Goal: Task Accomplishment & Management: Complete application form

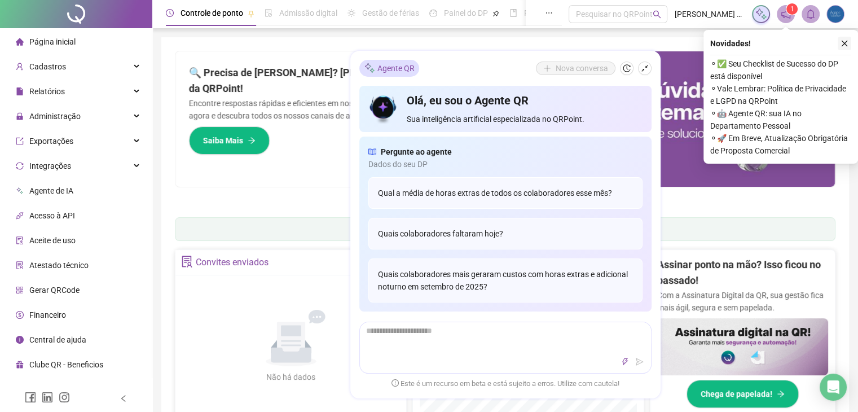
click at [841, 43] on icon "close" at bounding box center [845, 44] width 8 height 8
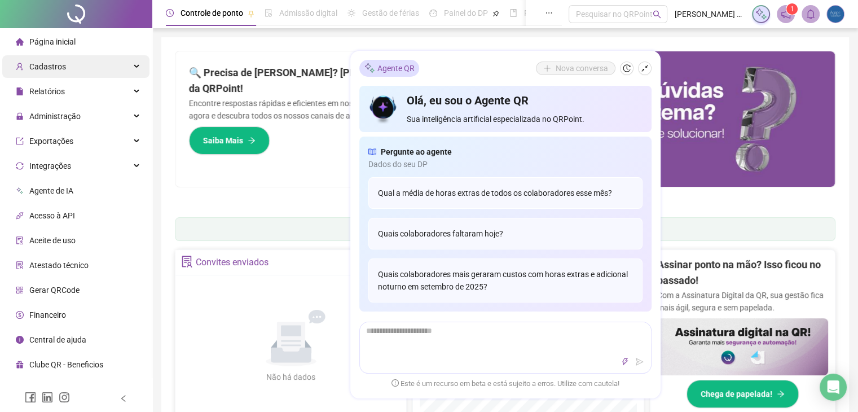
click at [51, 73] on span "Cadastros" at bounding box center [41, 66] width 50 height 23
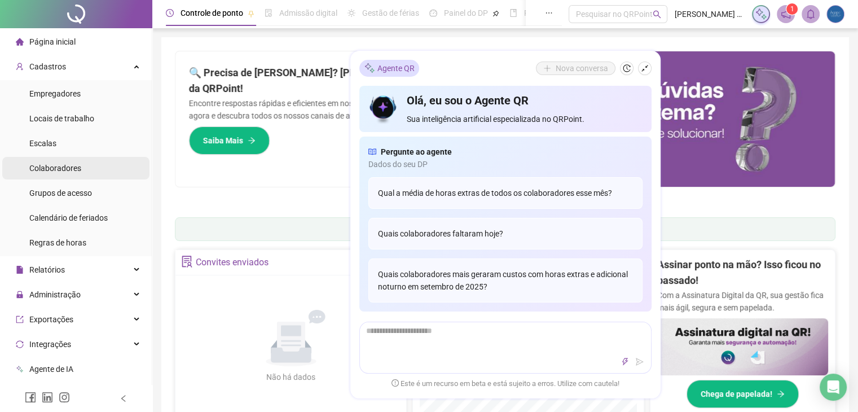
click at [56, 170] on span "Colaboradores" at bounding box center [55, 168] width 52 height 9
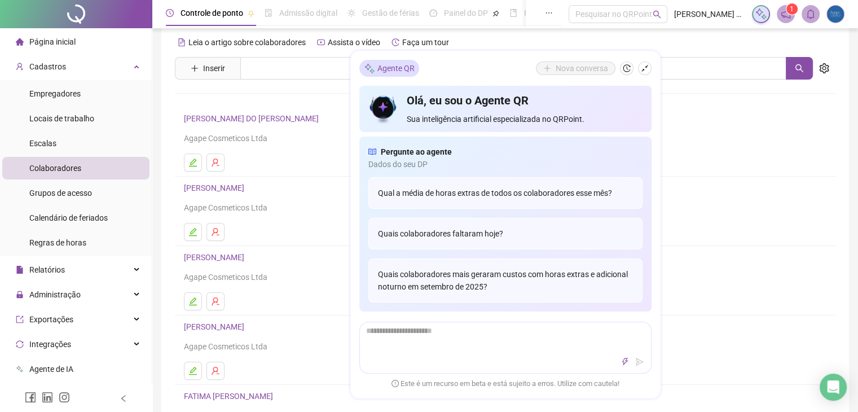
scroll to position [19, 0]
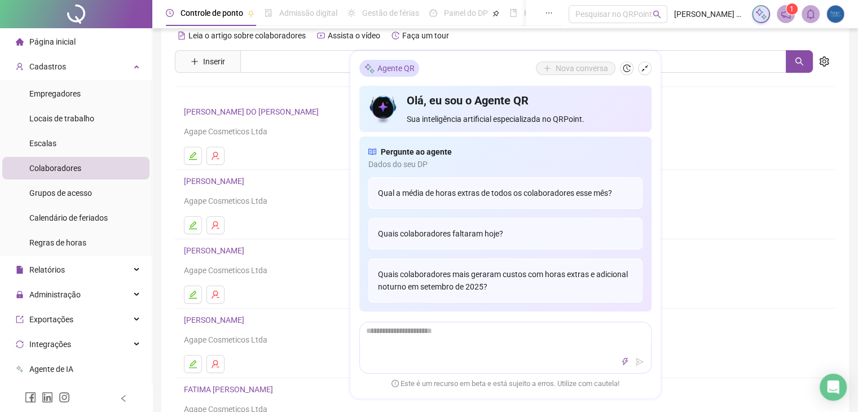
click at [322, 287] on ul at bounding box center [505, 295] width 643 height 18
click at [642, 66] on icon "shrink" at bounding box center [645, 68] width 8 height 8
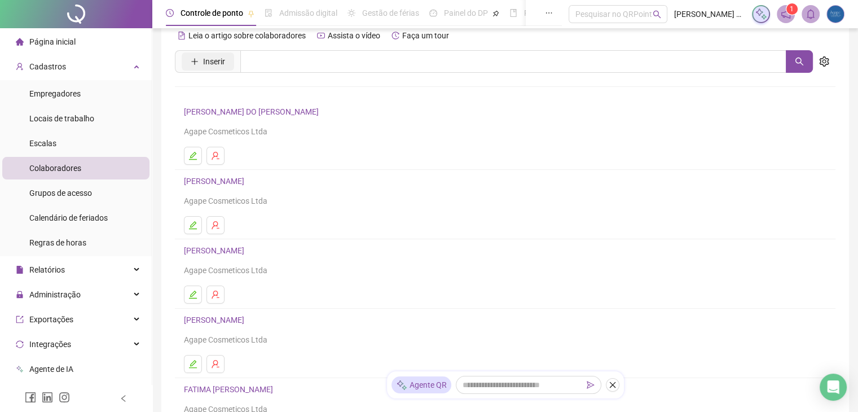
click at [208, 62] on span "Inserir" at bounding box center [214, 61] width 22 height 12
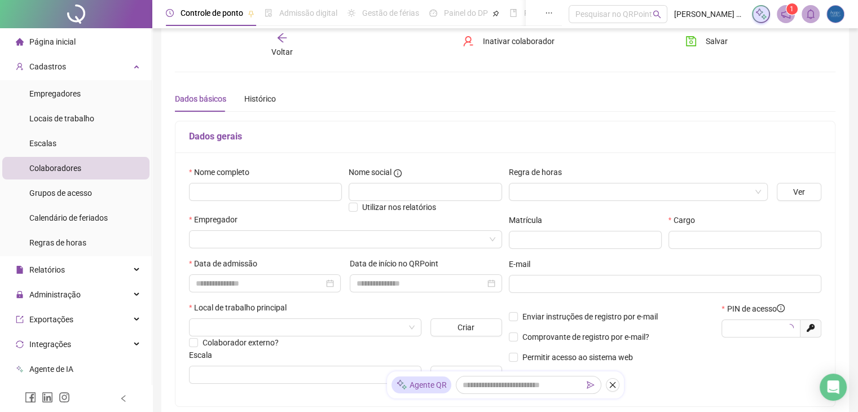
type input "*****"
click at [228, 192] on input "text" at bounding box center [265, 192] width 153 height 18
type input "**********"
click at [221, 244] on input "search" at bounding box center [341, 239] width 290 height 17
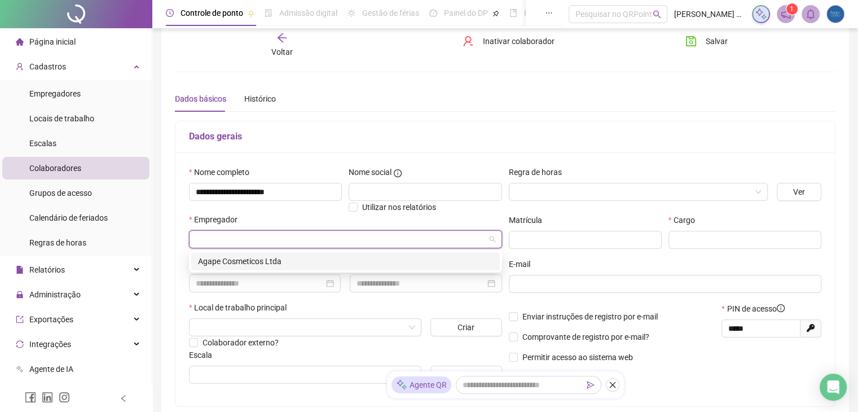
click at [231, 264] on div "Agape Cosmeticos Ltda" at bounding box center [345, 261] width 295 height 12
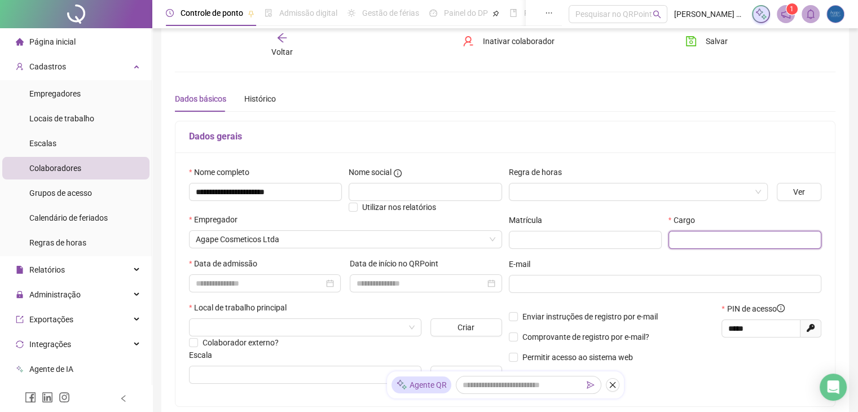
click at [682, 233] on input "text" at bounding box center [745, 240] width 153 height 18
type input "**********"
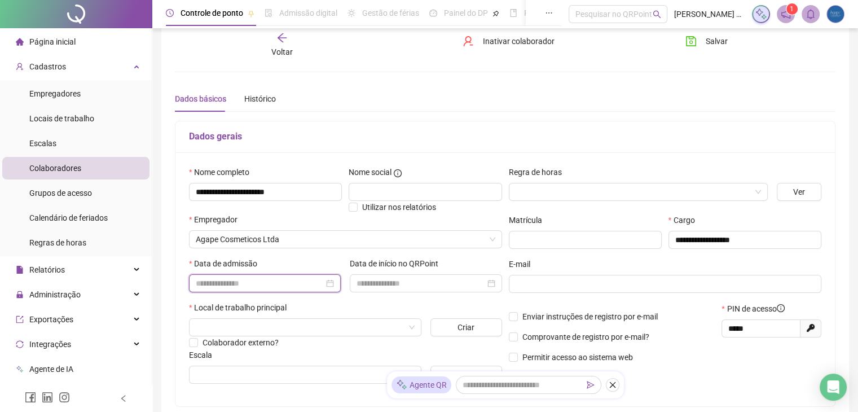
click at [302, 279] on input at bounding box center [260, 283] width 128 height 12
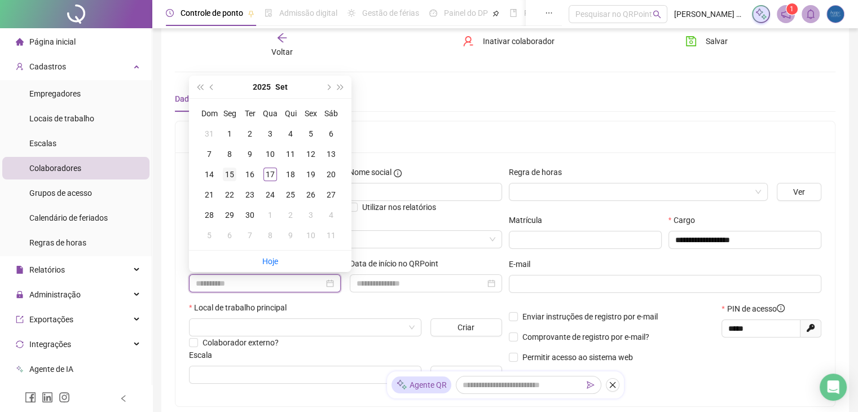
type input "**********"
click at [231, 165] on td "15" at bounding box center [230, 174] width 20 height 20
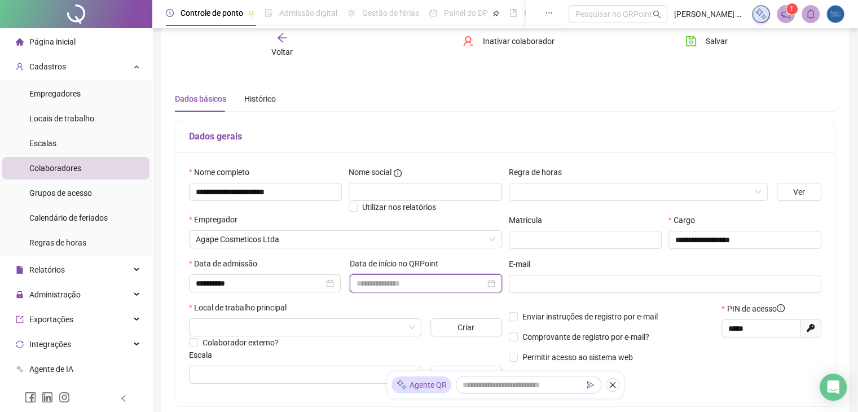
click at [428, 284] on input at bounding box center [421, 283] width 128 height 12
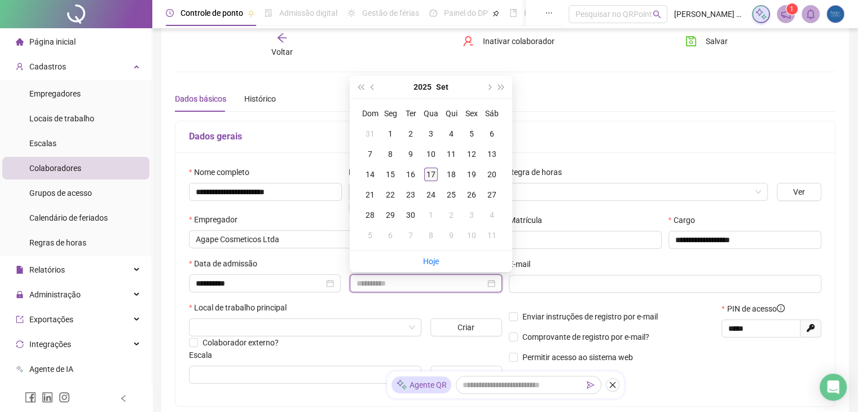
type input "**********"
click at [431, 170] on div "17" at bounding box center [431, 175] width 14 height 14
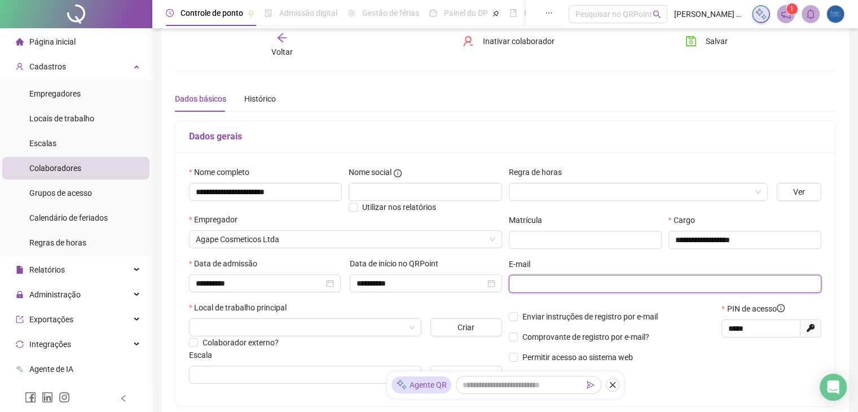
click at [537, 281] on input "text" at bounding box center [664, 284] width 297 height 12
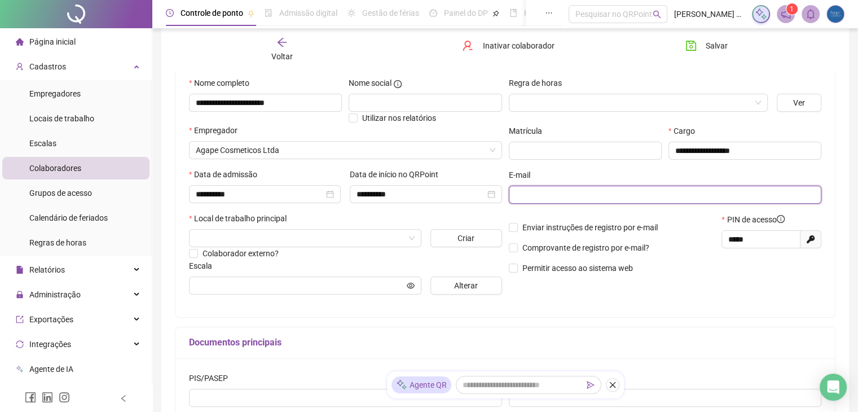
scroll to position [109, 0]
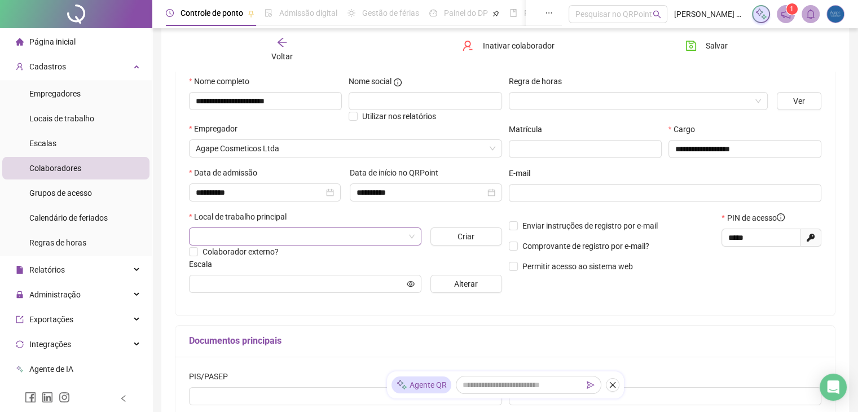
click at [347, 241] on input "search" at bounding box center [300, 236] width 209 height 17
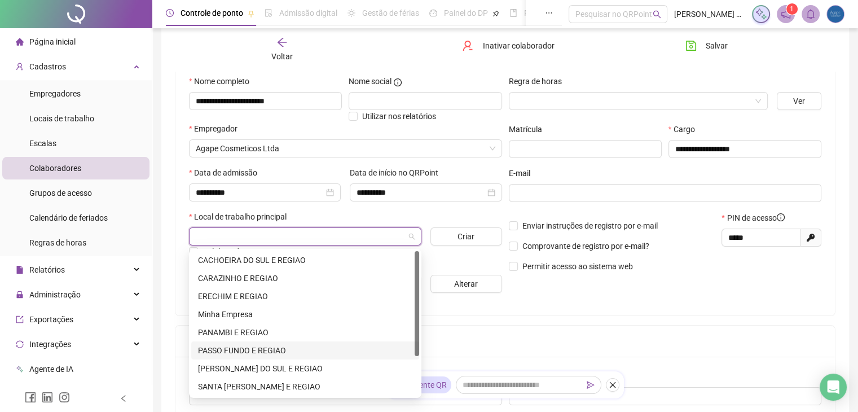
click at [268, 349] on div "PASSO FUNDO E REGIAO" at bounding box center [305, 350] width 214 height 12
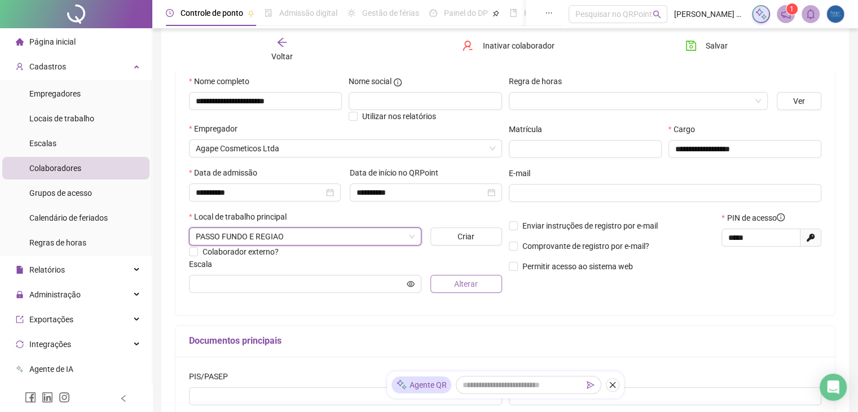
click at [481, 278] on button "Alterar" at bounding box center [467, 284] width 72 height 18
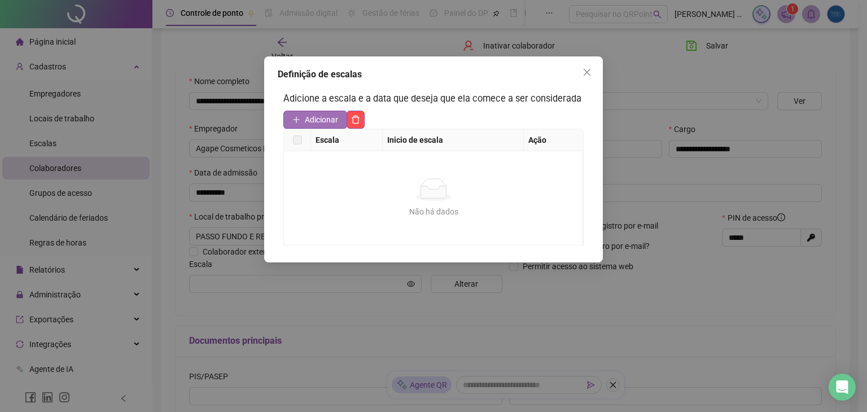
click at [305, 124] on span "Adicionar" at bounding box center [321, 119] width 33 height 12
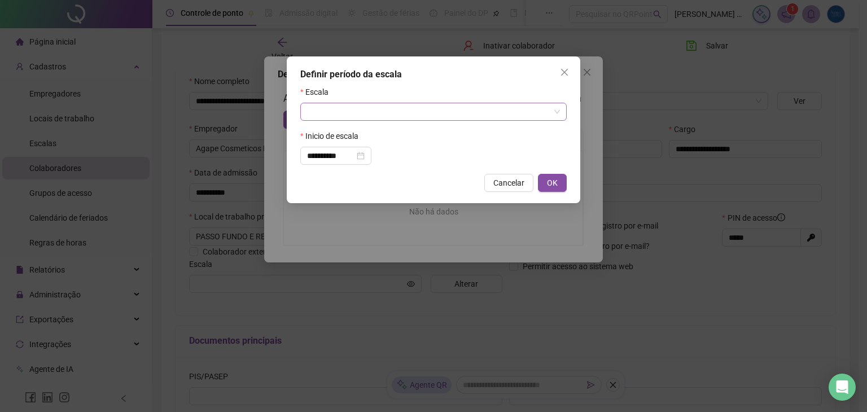
click at [555, 110] on span at bounding box center [433, 111] width 253 height 17
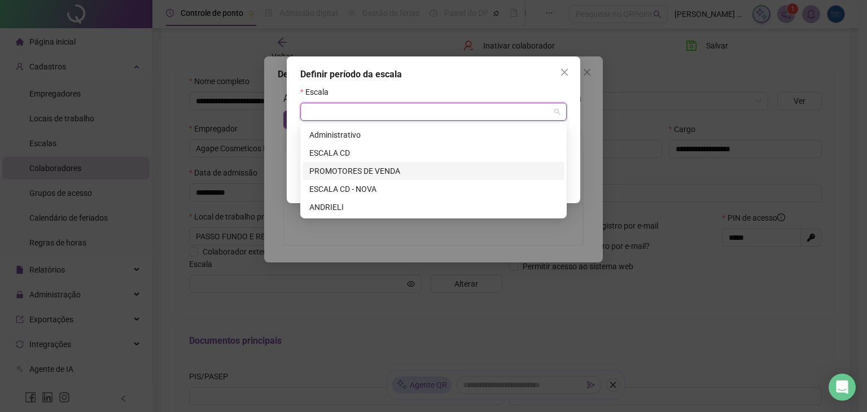
click at [373, 172] on div "PROMOTORES DE VENDA" at bounding box center [433, 171] width 248 height 12
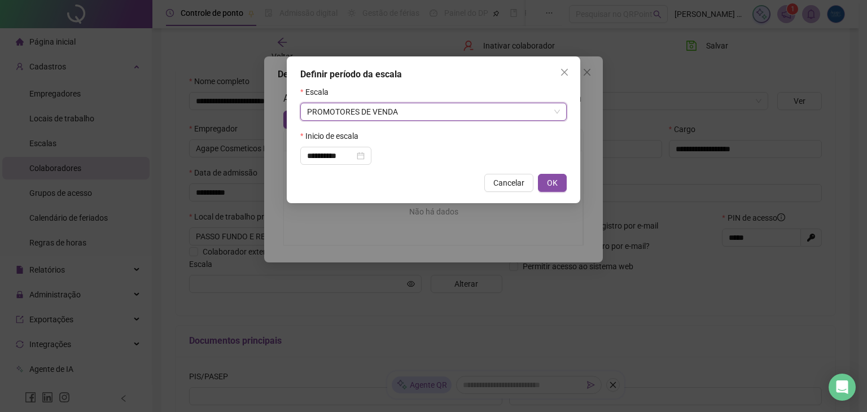
click at [559, 182] on button "OK" at bounding box center [552, 183] width 29 height 18
type input "**********"
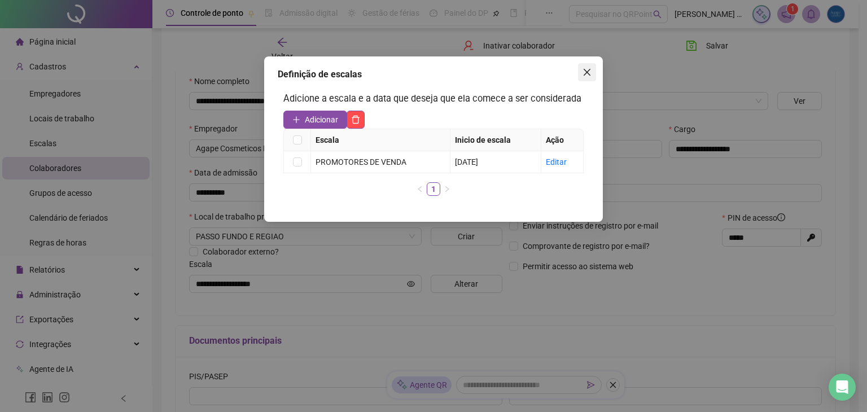
click at [587, 69] on icon "close" at bounding box center [586, 72] width 9 height 9
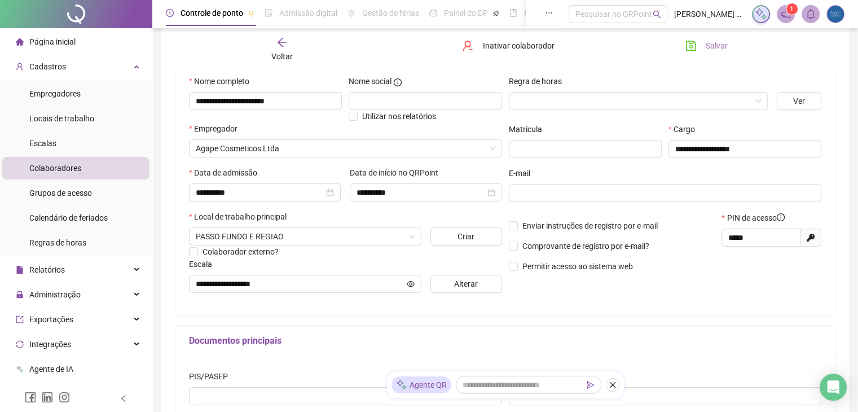
click at [707, 40] on span "Salvar" at bounding box center [717, 46] width 22 height 12
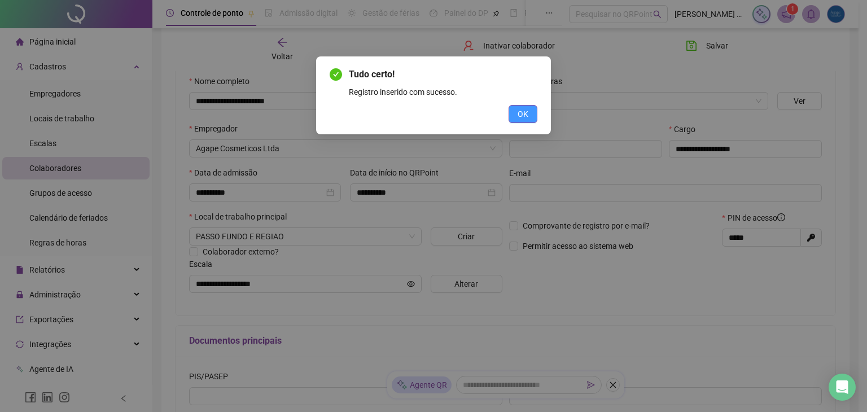
click at [528, 111] on span "OK" at bounding box center [523, 114] width 11 height 12
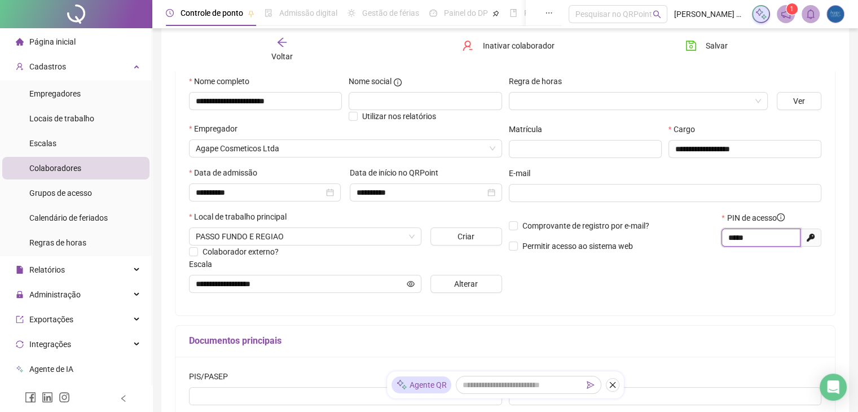
drag, startPoint x: 770, startPoint y: 238, endPoint x: 568, endPoint y: 232, distance: 201.6
click at [568, 232] on div "Comprovante de registro por e-mail? Permitir acesso ao sistema web PIN de acess…" at bounding box center [666, 236] width 320 height 49
